Goal: Transaction & Acquisition: Purchase product/service

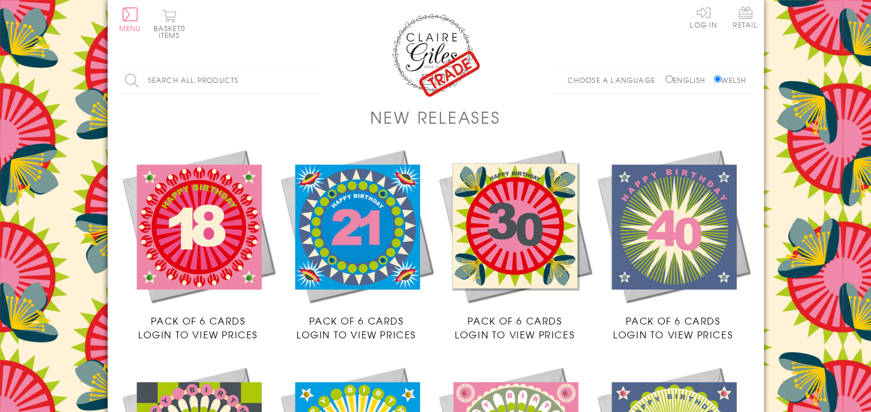
click at [665, 78] on input "English" at bounding box center [668, 78] width 7 height 7
radio input "true"
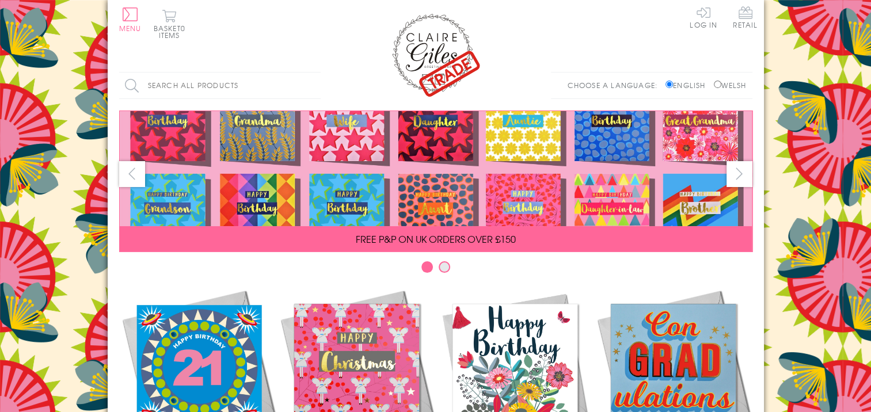
click at [713, 83] on input "Welsh" at bounding box center [716, 84] width 7 height 7
radio input "true"
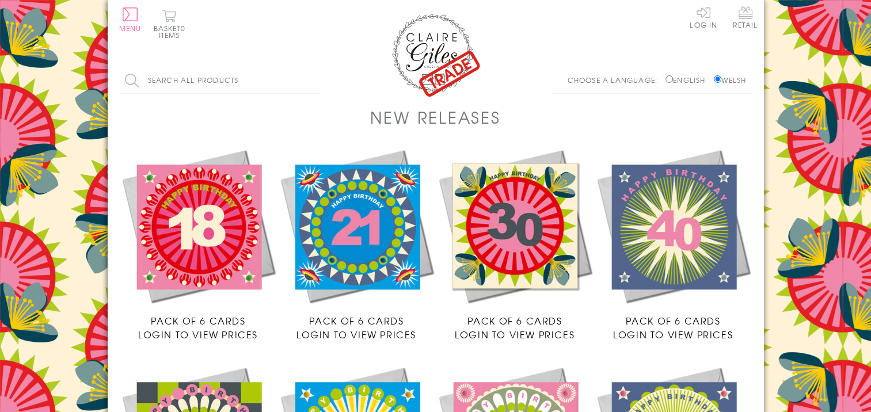
click at [508, 224] on img at bounding box center [515, 226] width 158 height 158
